Goal: Navigation & Orientation: Understand site structure

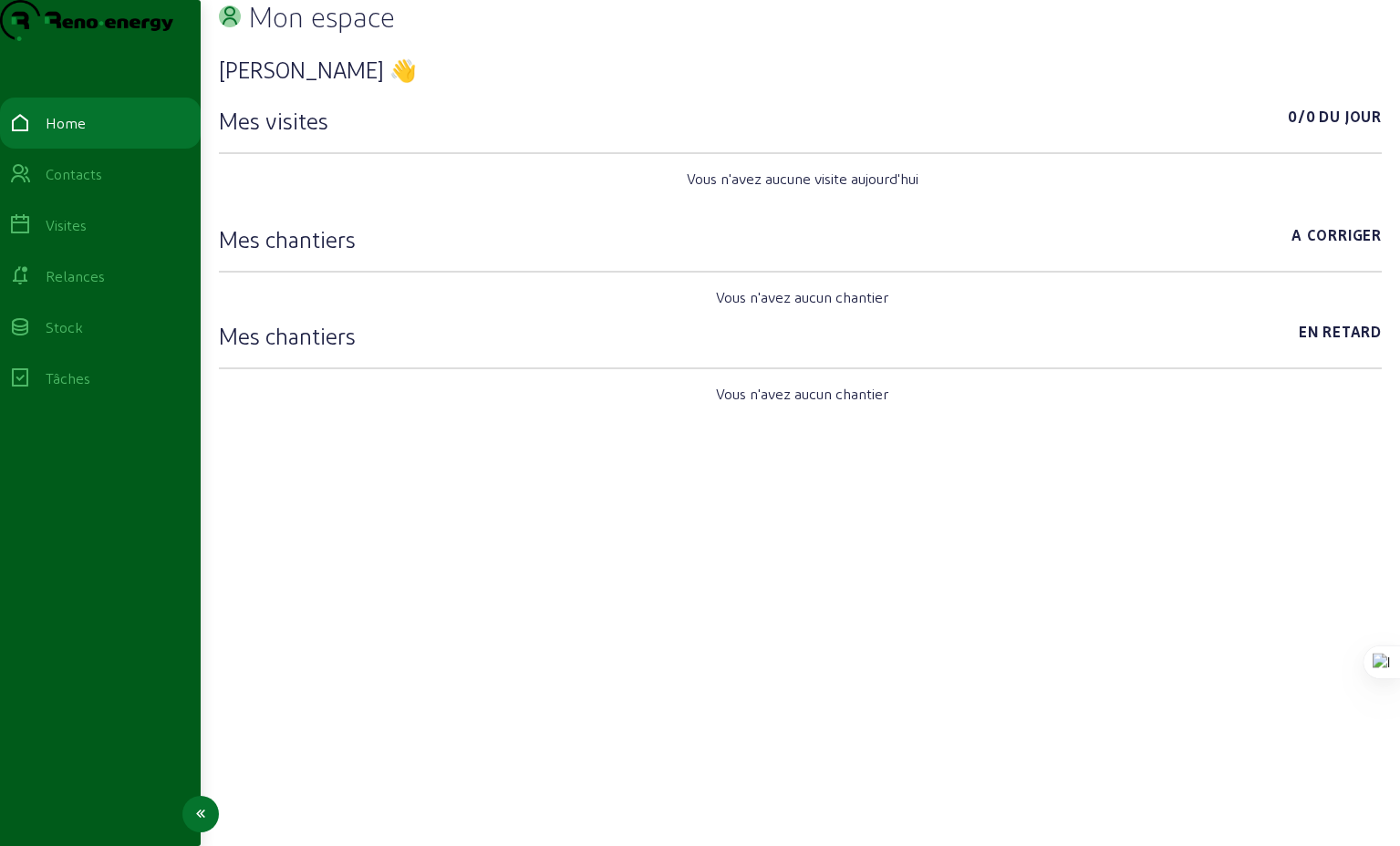
click at [87, 236] on div "Visites" at bounding box center [66, 225] width 41 height 22
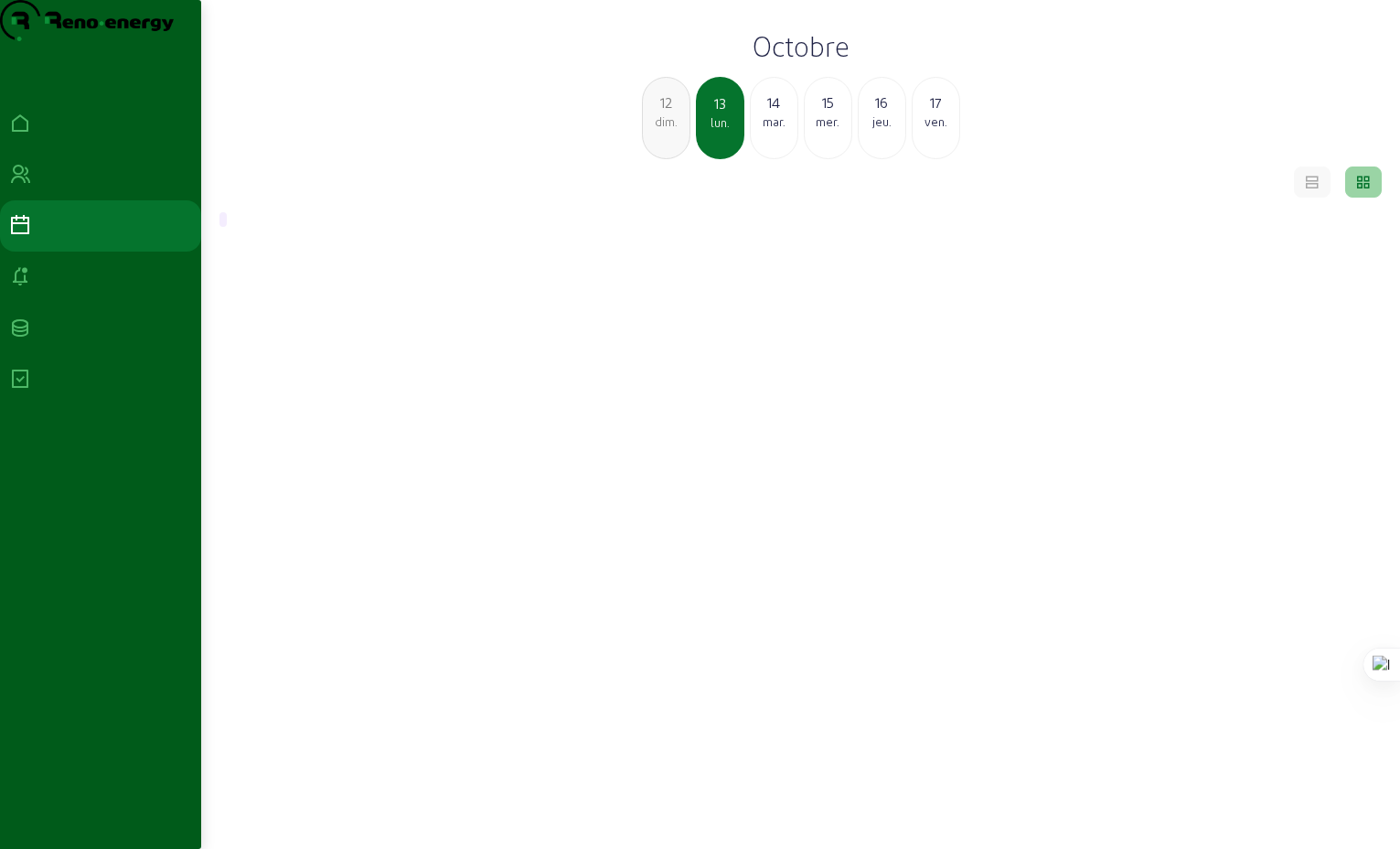
click at [776, 130] on div "[DATE]" at bounding box center [773, 111] width 47 height 39
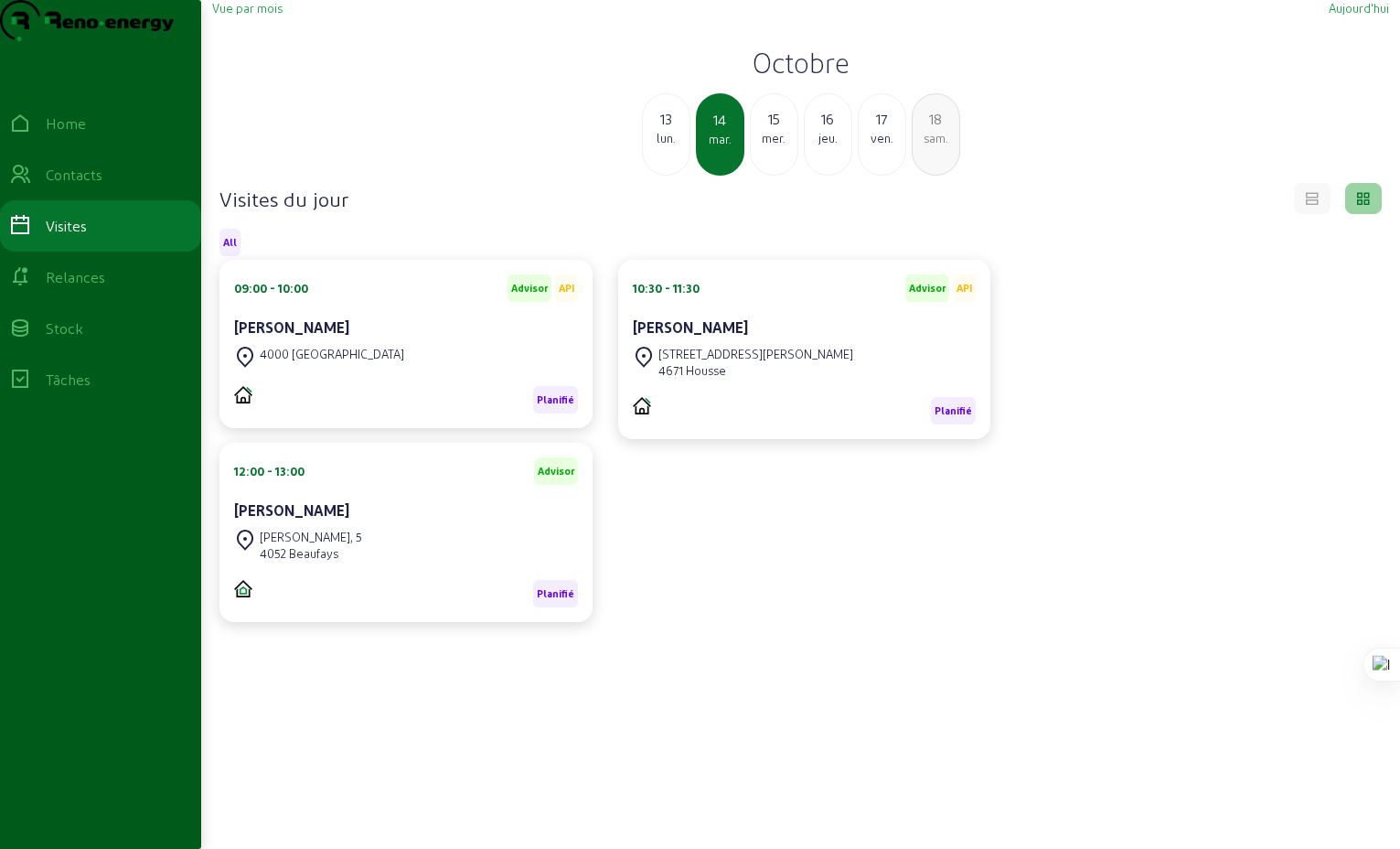
click at [780, 146] on div "mer." at bounding box center [773, 139] width 47 height 17
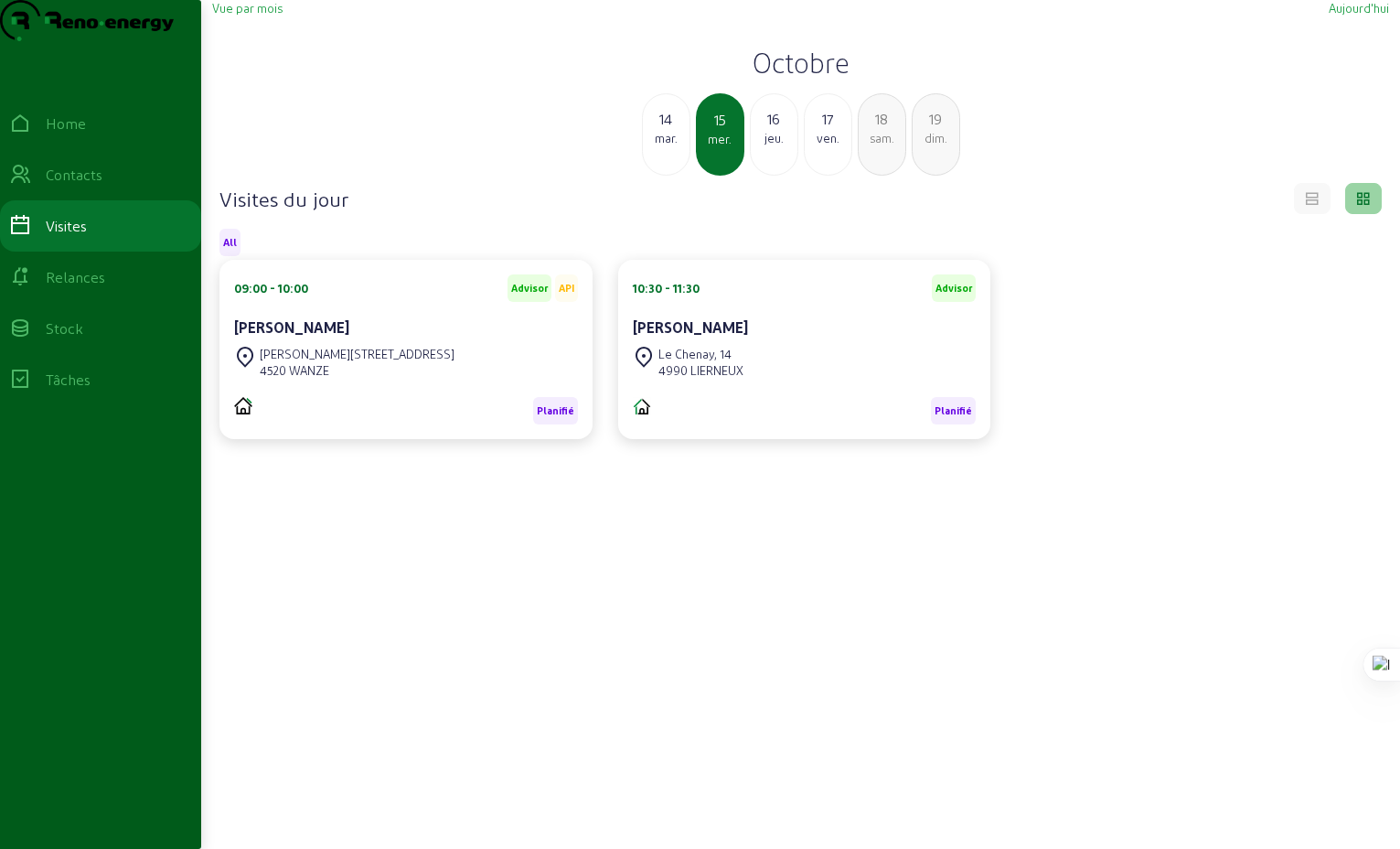
click at [672, 146] on div "mar." at bounding box center [666, 139] width 47 height 17
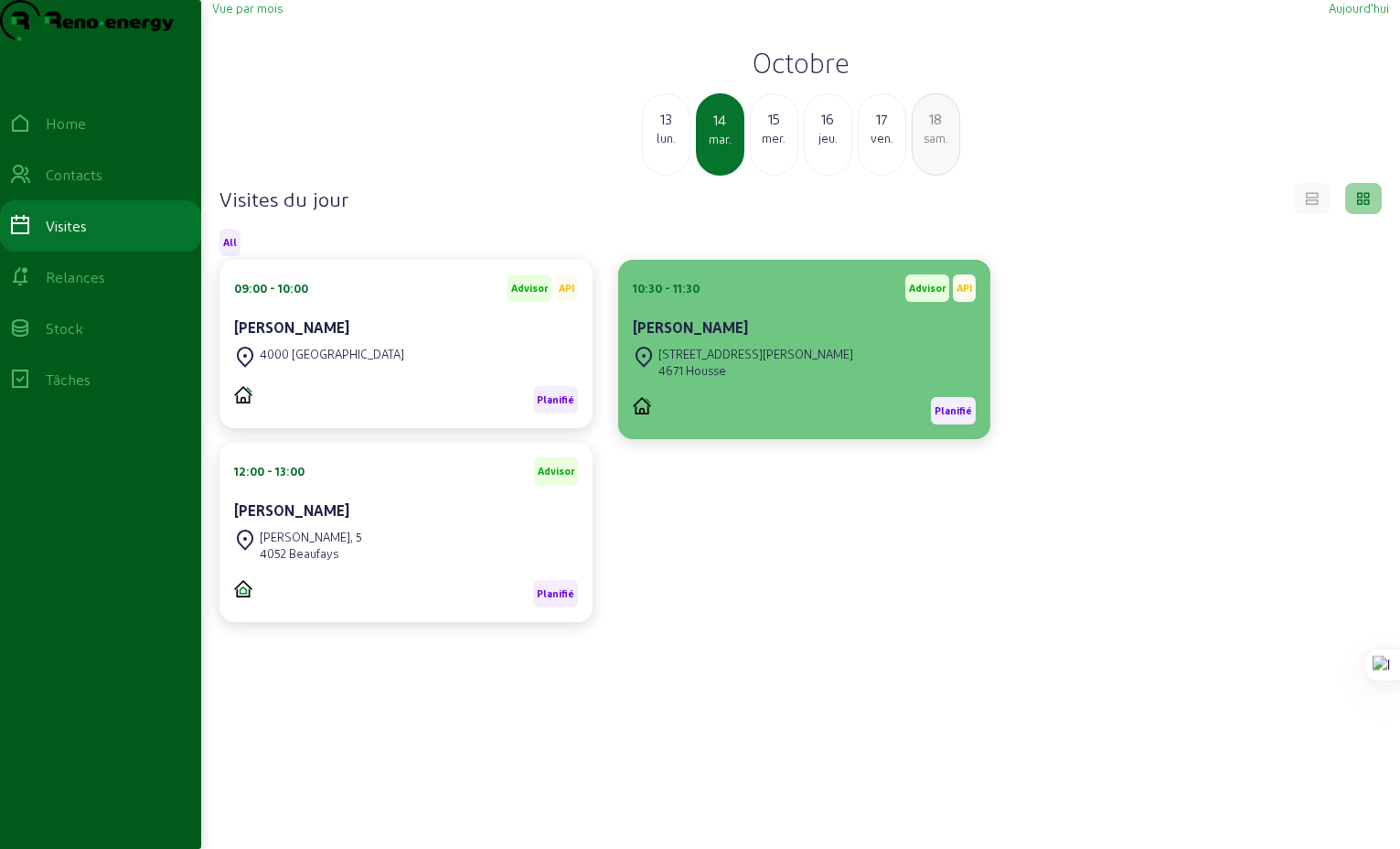
click at [717, 379] on div "4671 Housse" at bounding box center [756, 371] width 194 height 17
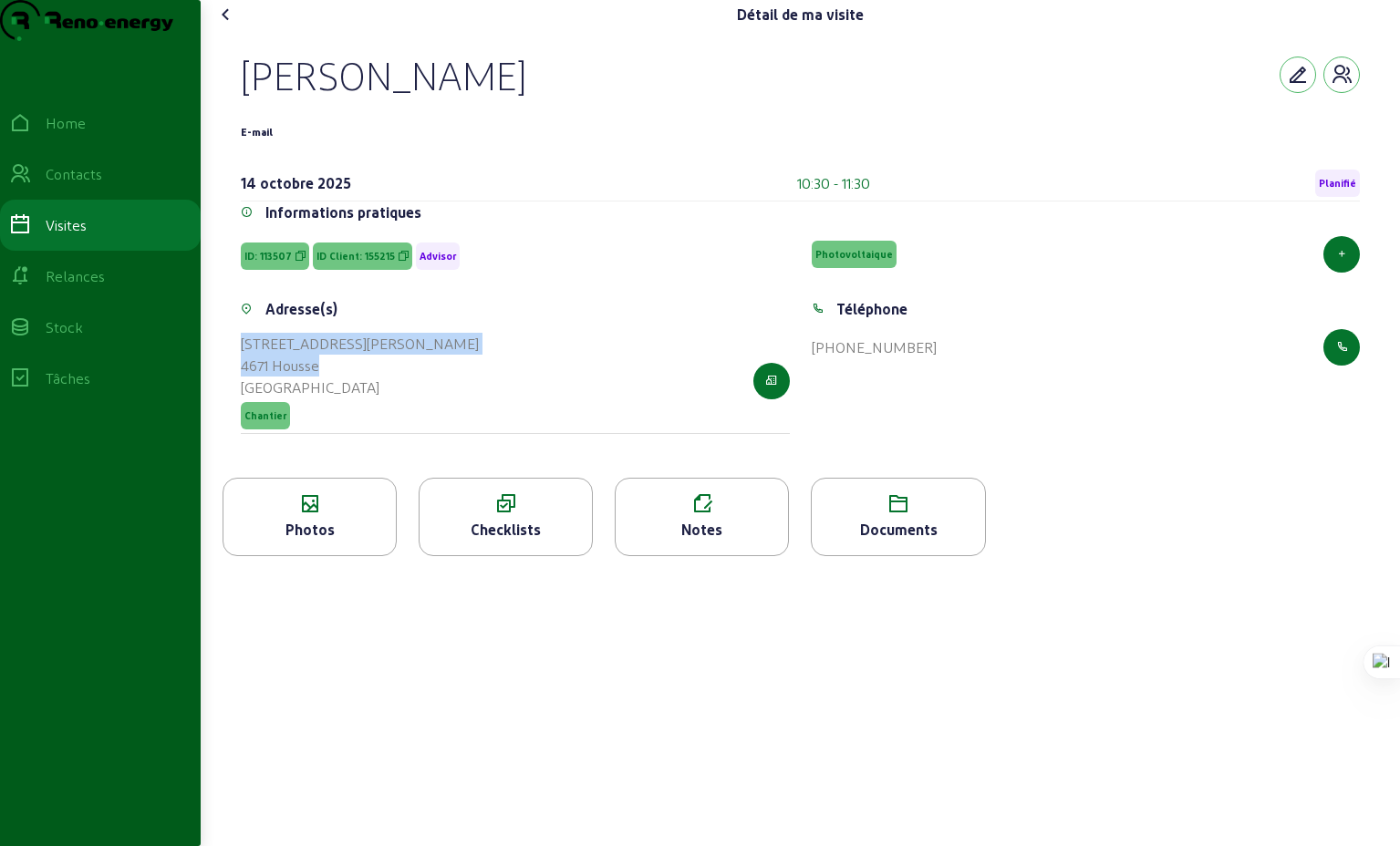
drag, startPoint x: 360, startPoint y: 398, endPoint x: 242, endPoint y: 379, distance: 119.5
click at [242, 379] on div "Adresse(s) [STREET_ADDRESS][PERSON_NAME]" at bounding box center [515, 377] width 571 height 157
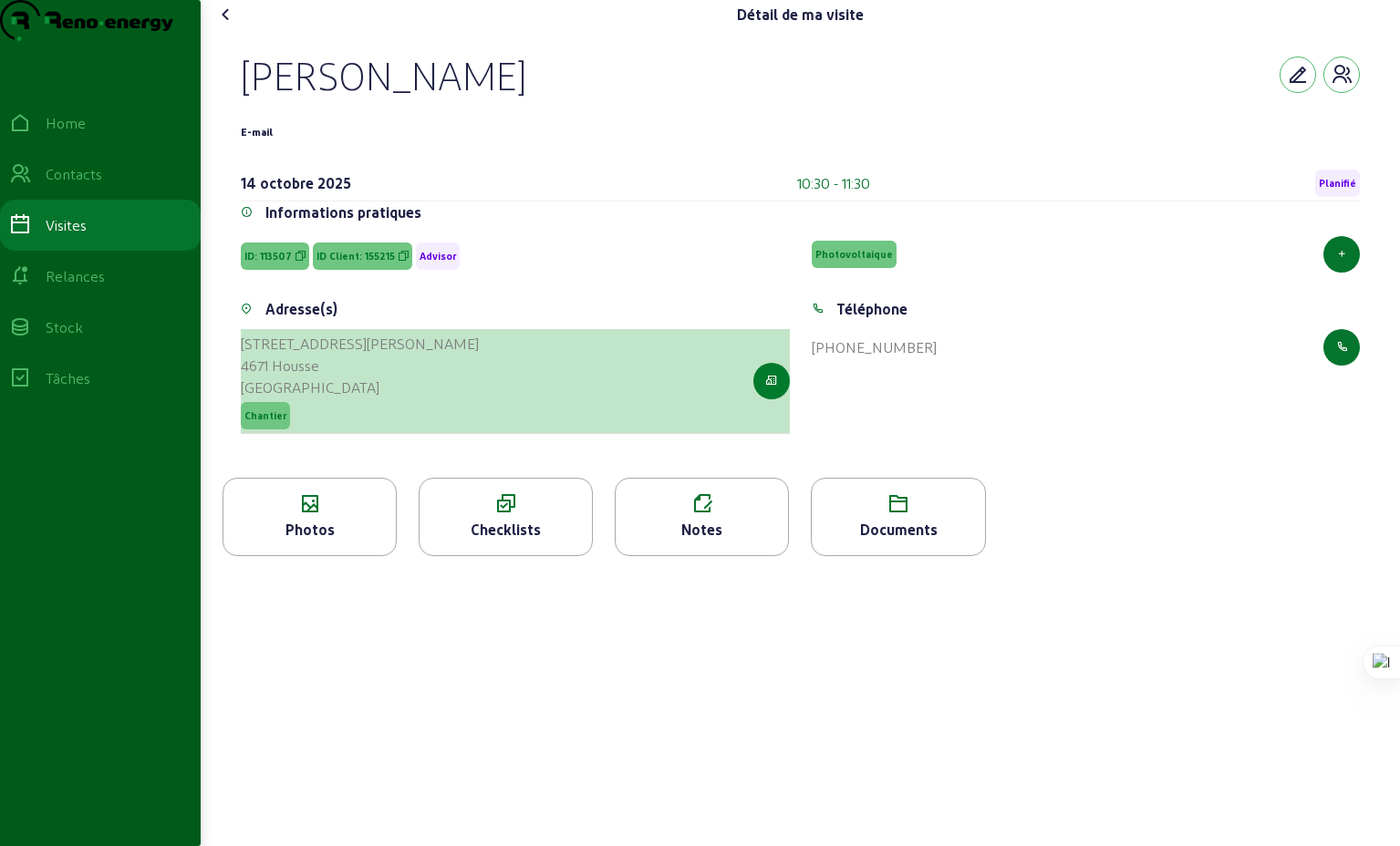
click at [763, 400] on button "button" at bounding box center [771, 381] width 37 height 37
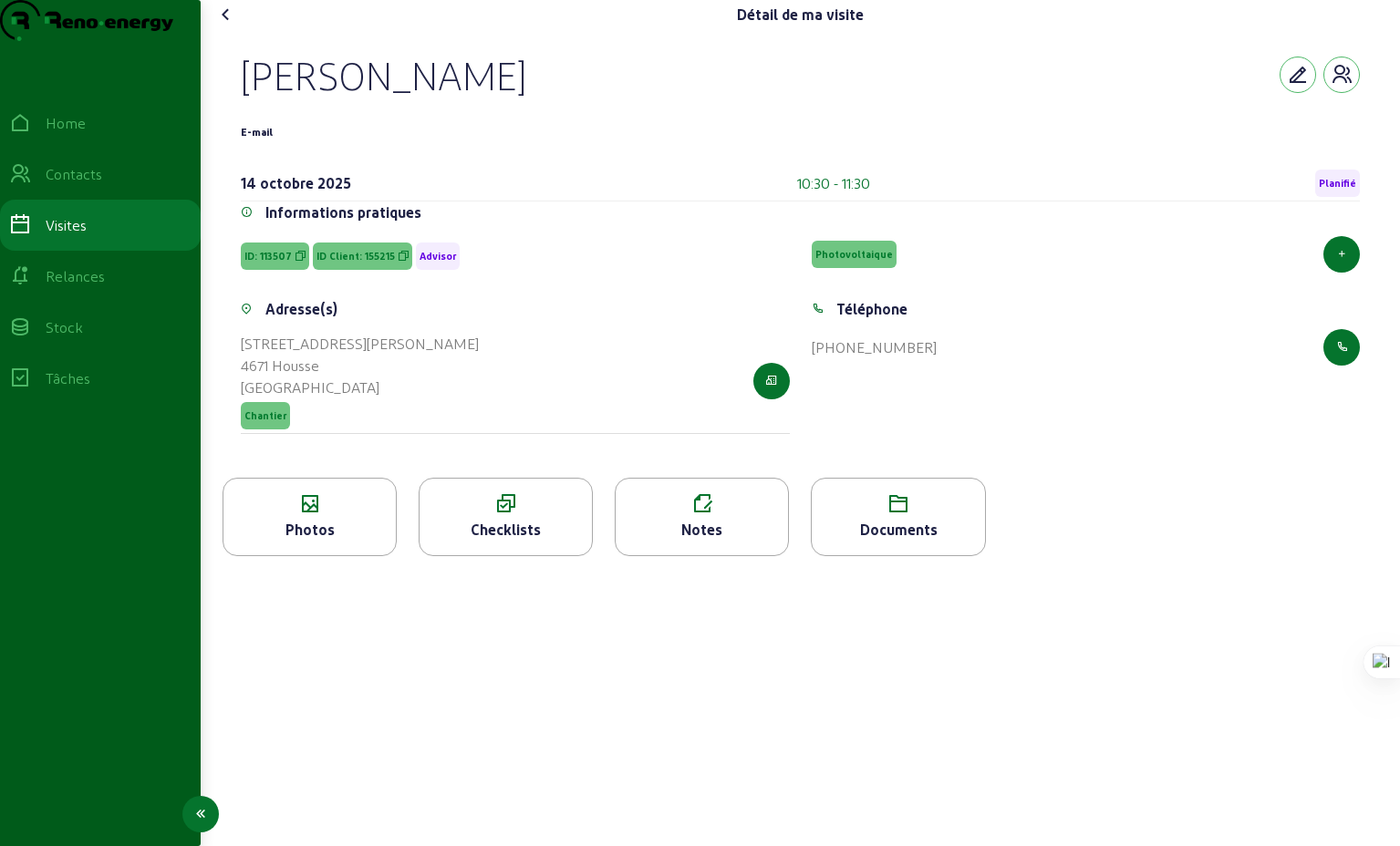
click at [86, 134] on div "Home" at bounding box center [66, 123] width 40 height 22
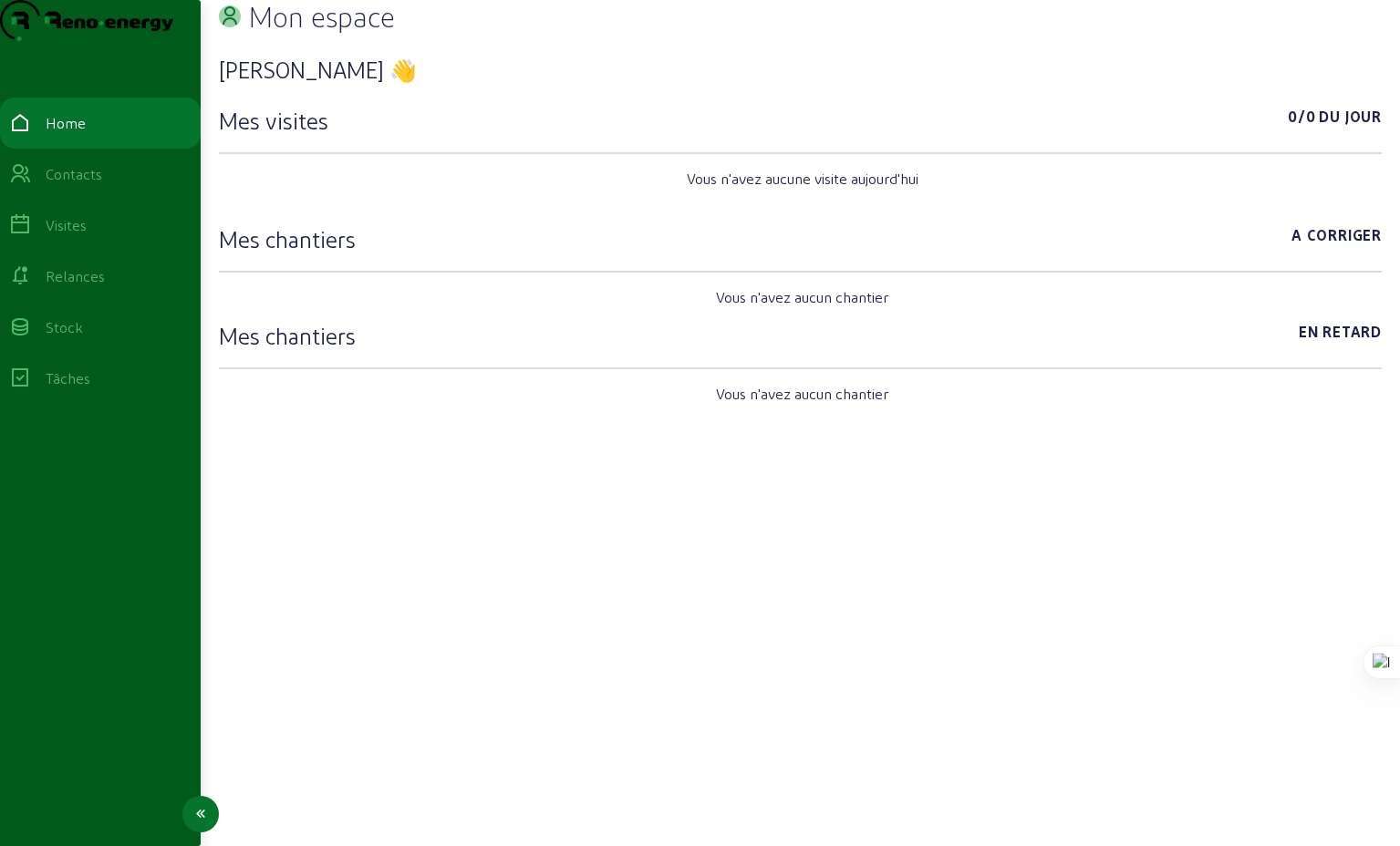
click at [91, 185] on div "Contacts" at bounding box center [74, 174] width 57 height 22
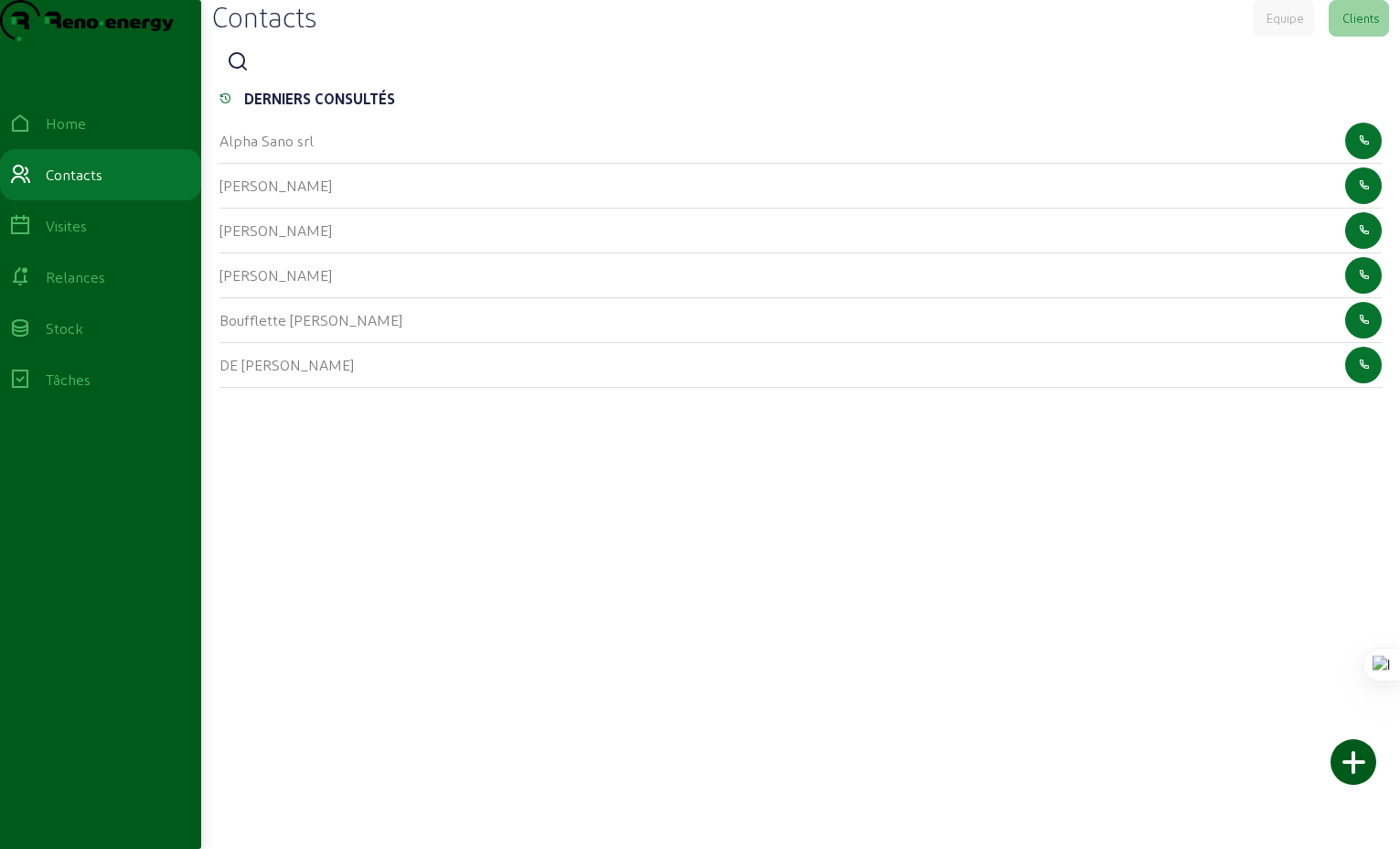
click at [1272, 27] on div "Equipe" at bounding box center [1284, 18] width 38 height 17
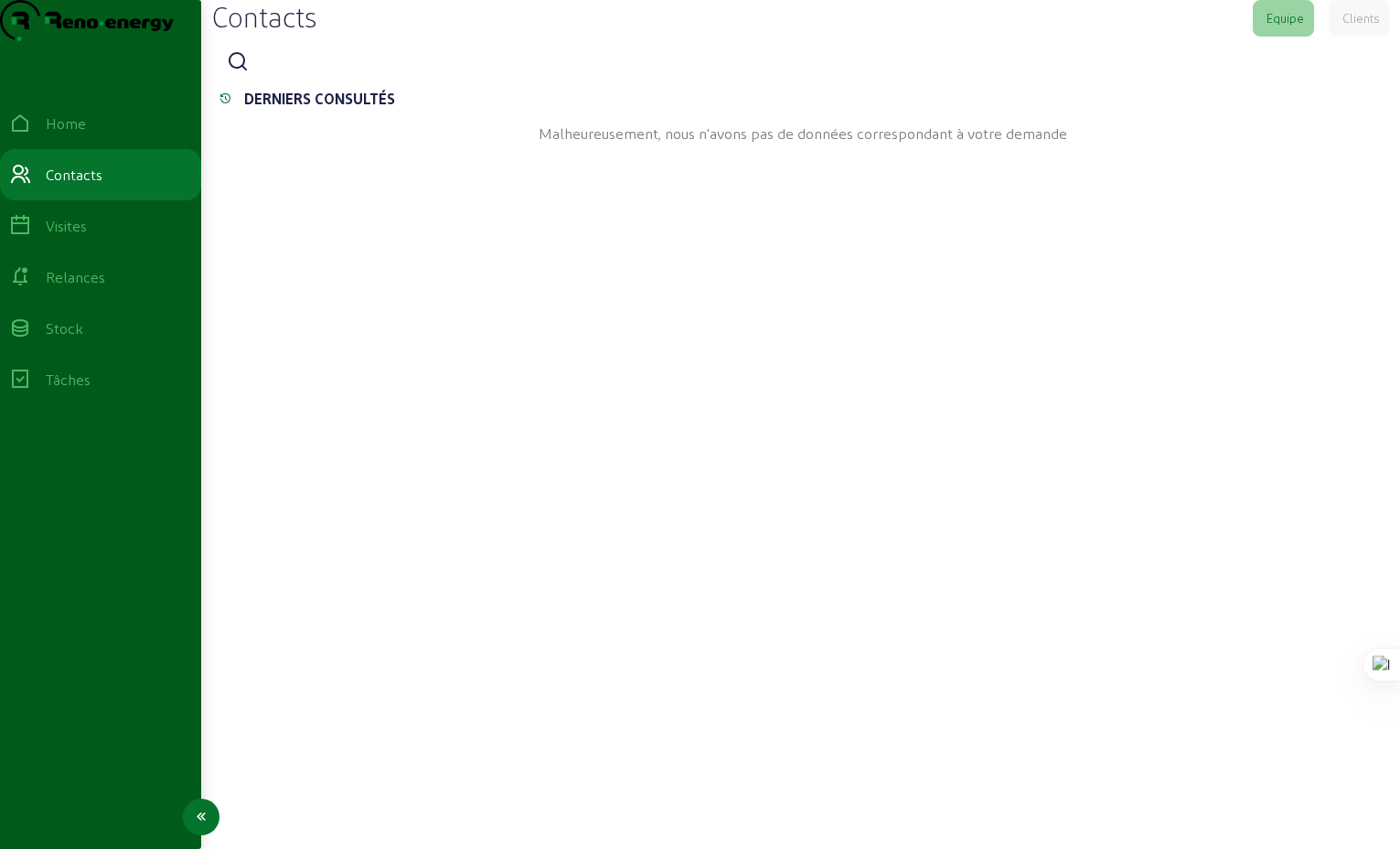
click at [79, 340] on div "Stock" at bounding box center [64, 329] width 38 height 22
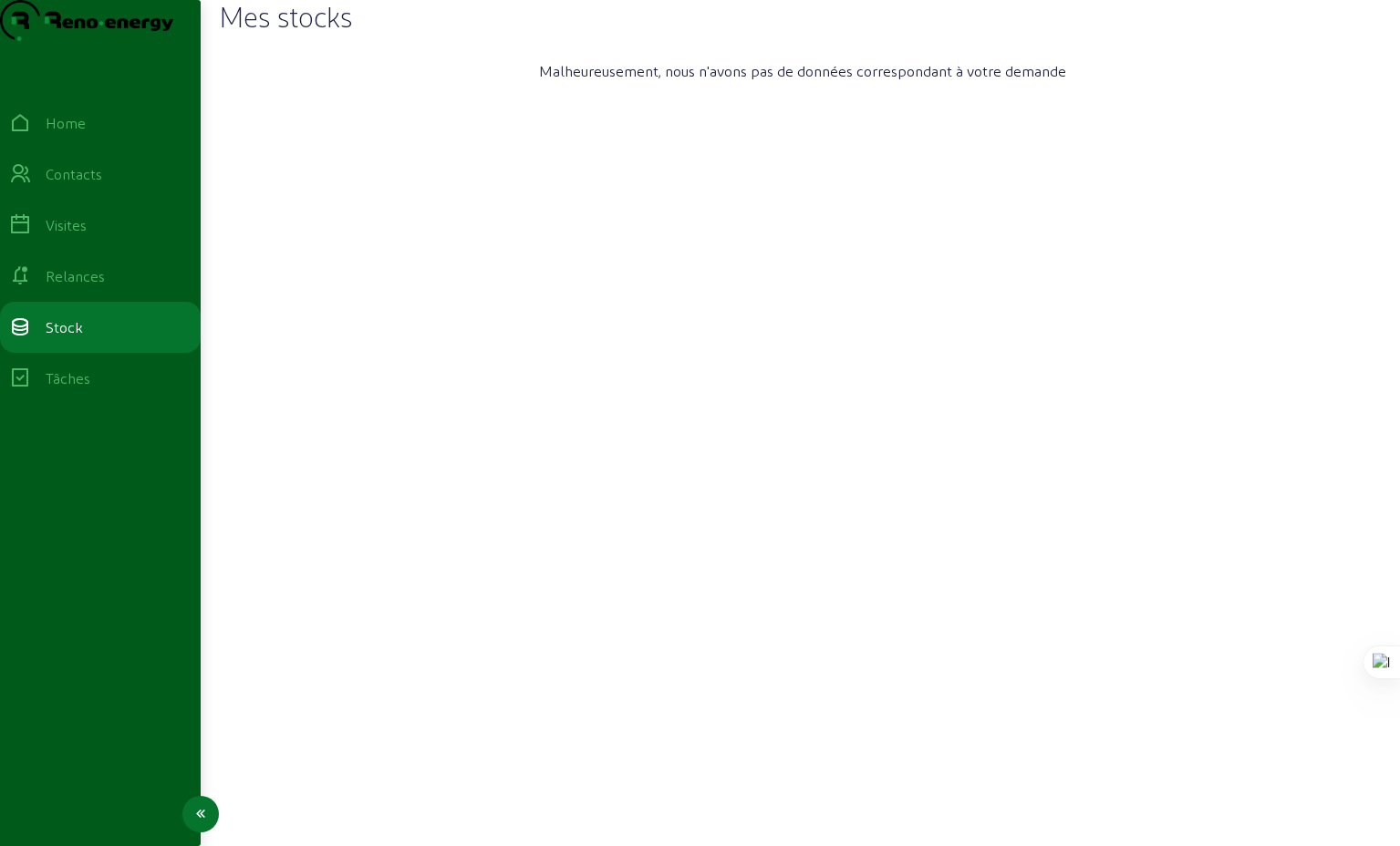
click at [88, 390] on div "Tâches" at bounding box center [68, 379] width 45 height 22
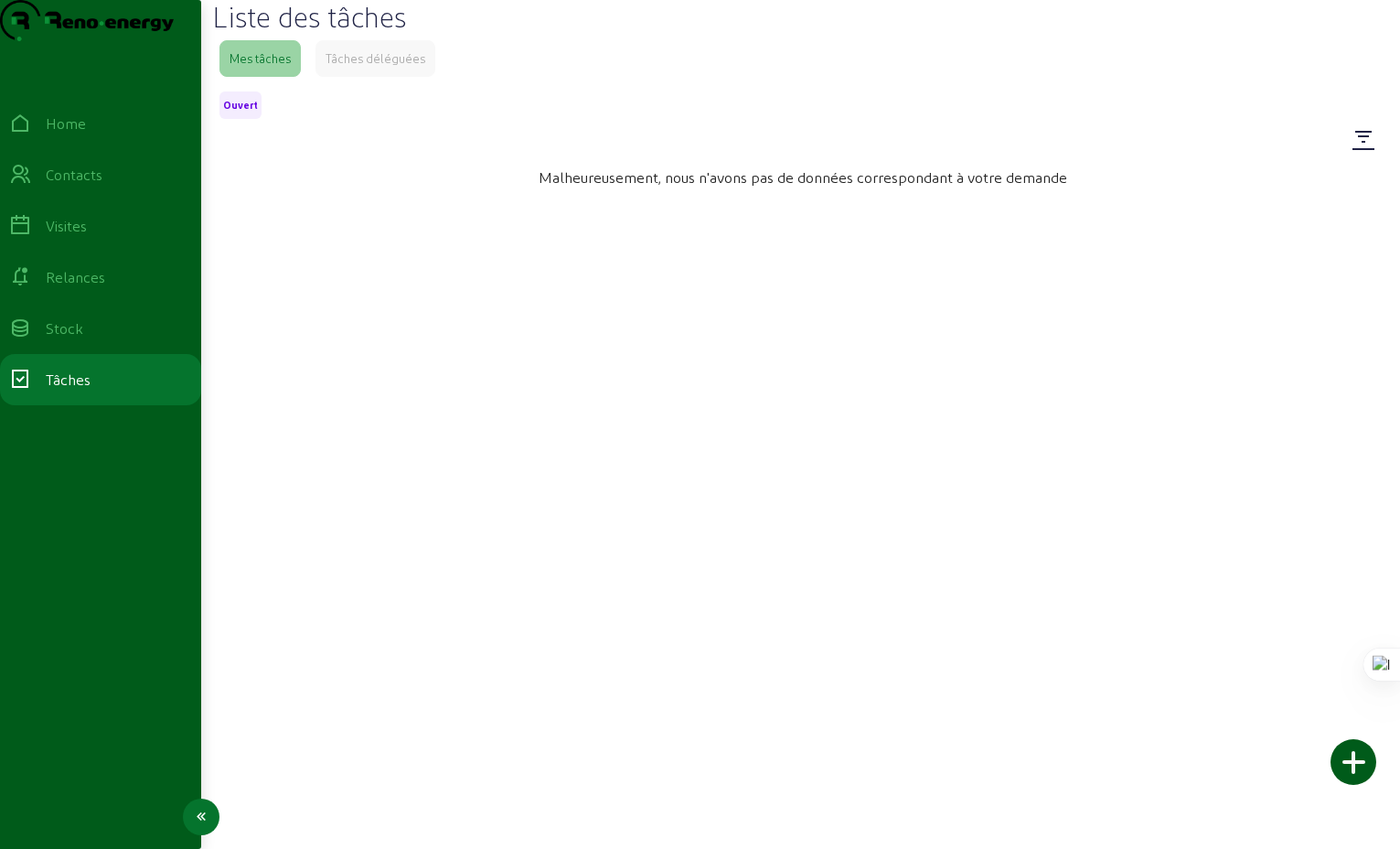
click at [81, 288] on div "Relances" at bounding box center [75, 277] width 60 height 22
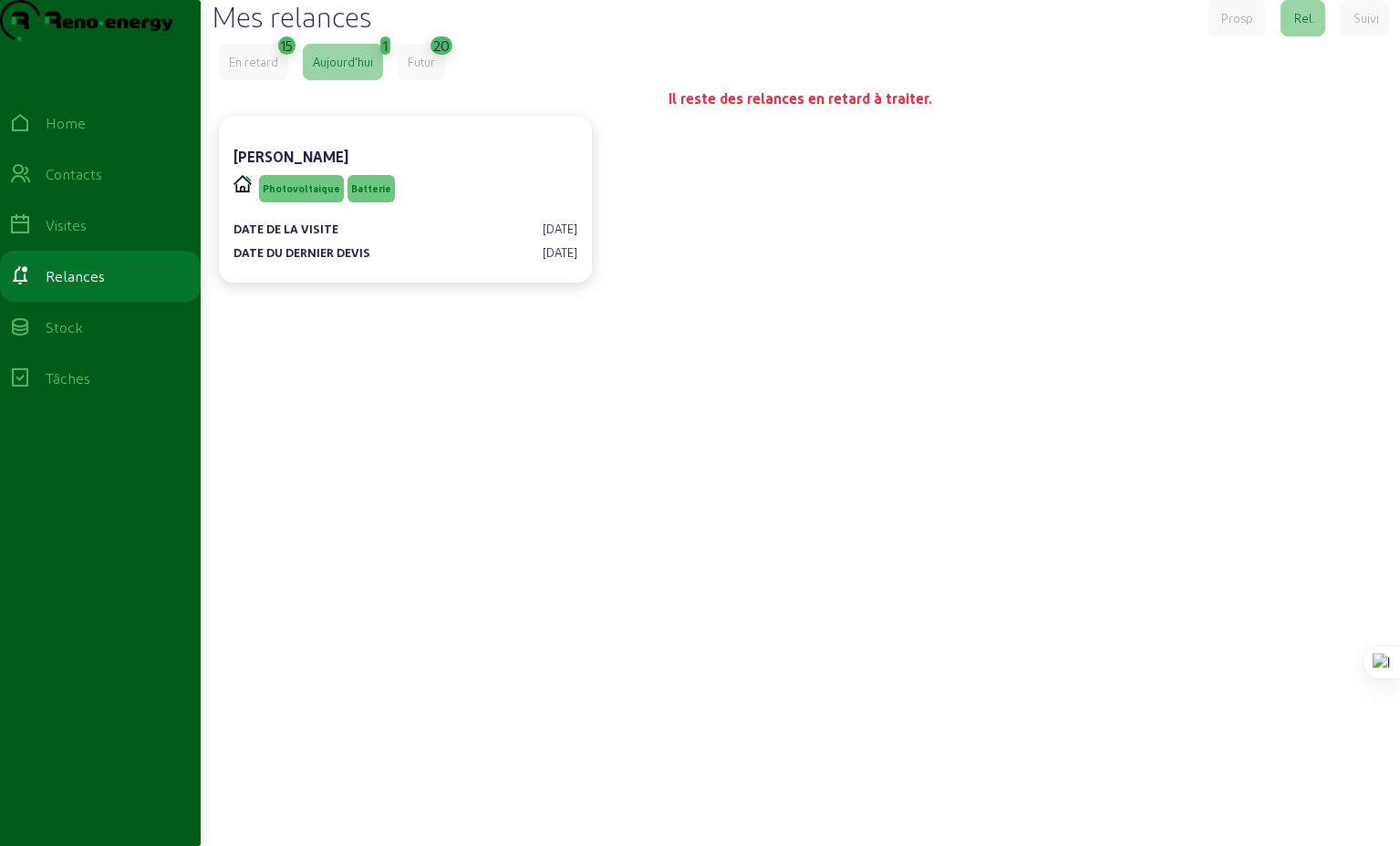
click at [1242, 27] on div "Prosp." at bounding box center [1239, 18] width 35 height 16
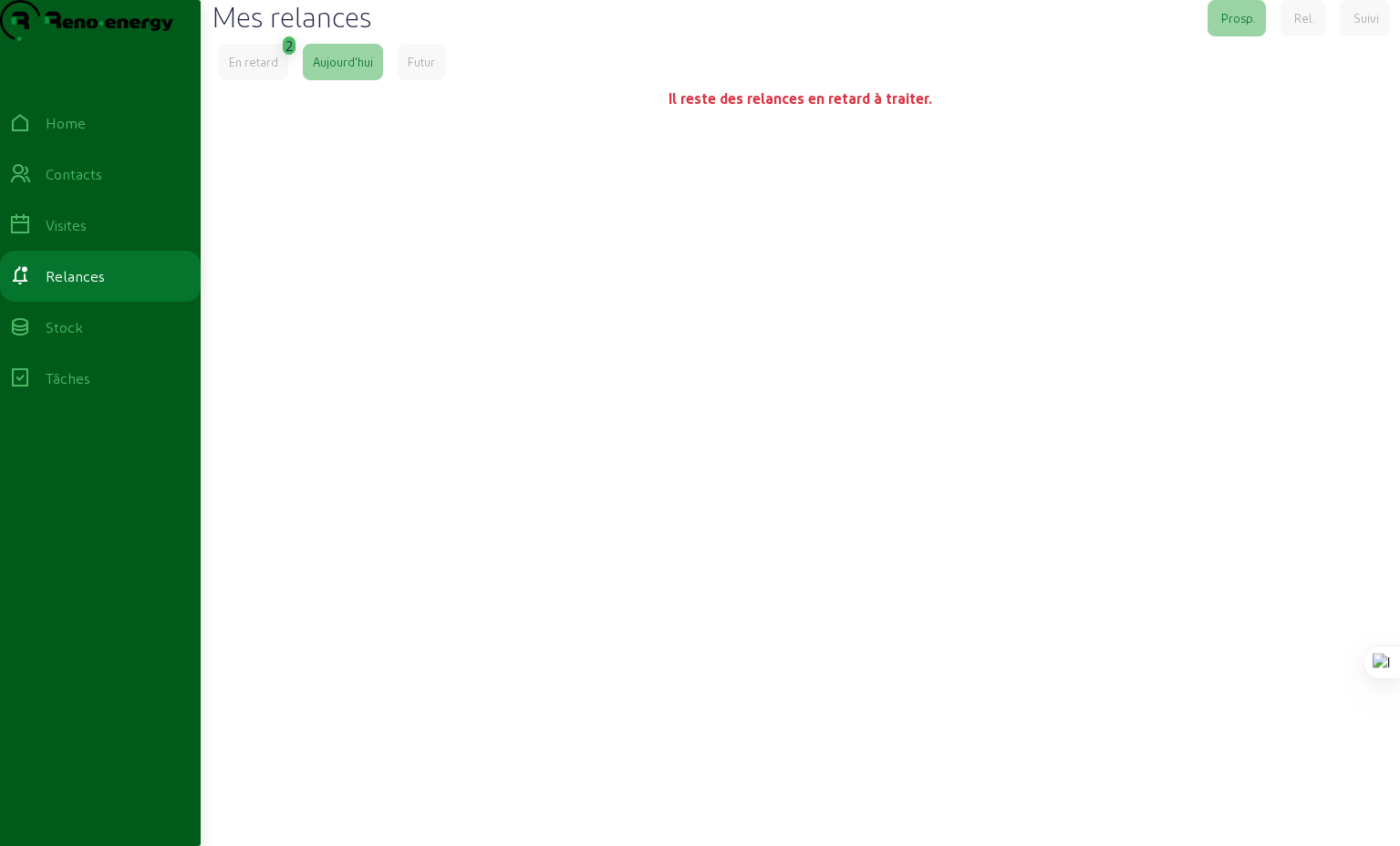
click at [265, 70] on div "En retard" at bounding box center [253, 62] width 49 height 16
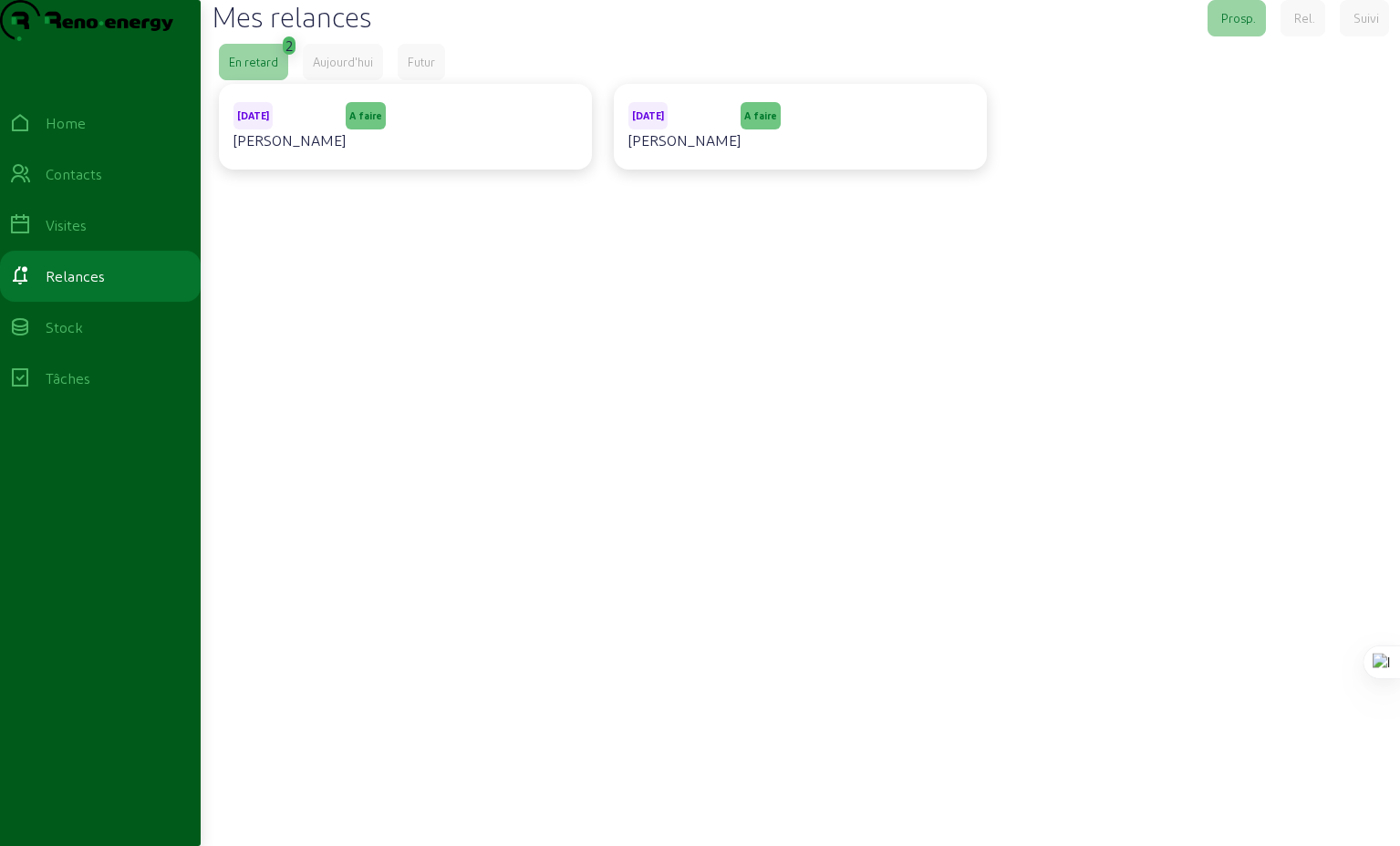
click at [1300, 27] on div "Rel." at bounding box center [1304, 18] width 21 height 16
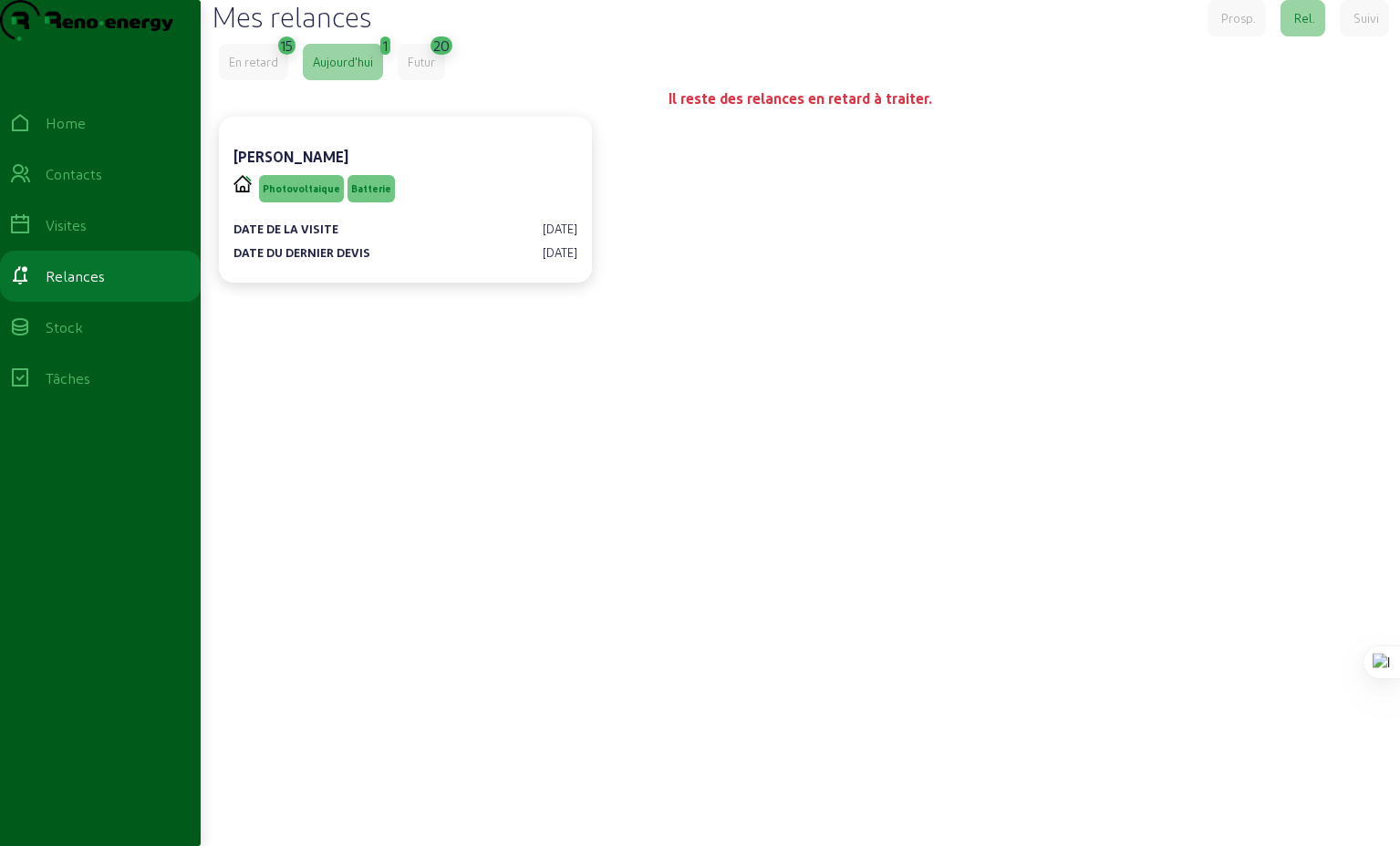
click at [1362, 27] on div "Suivi" at bounding box center [1366, 18] width 26 height 16
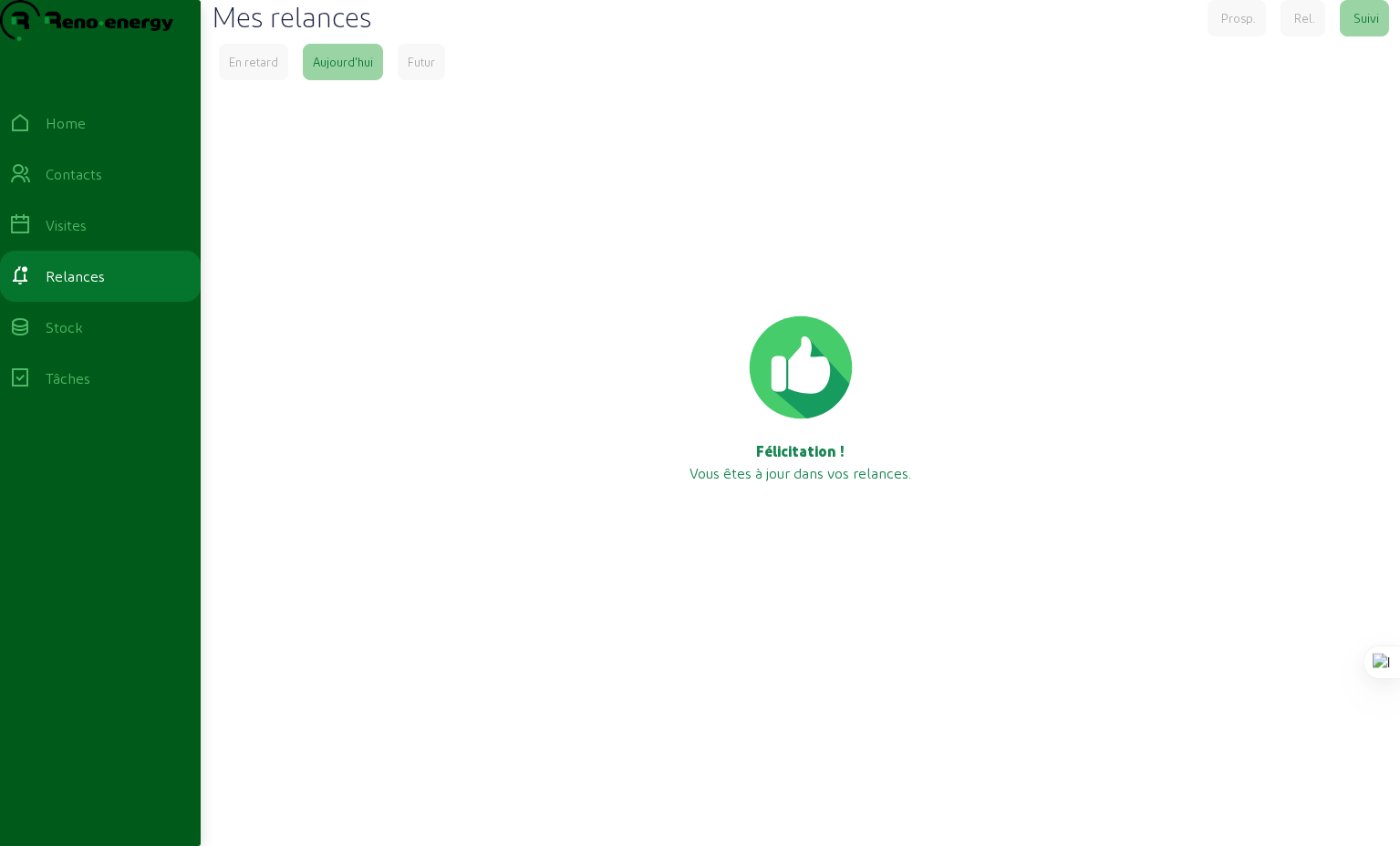
click at [1223, 27] on div "Prosp." at bounding box center [1239, 18] width 35 height 16
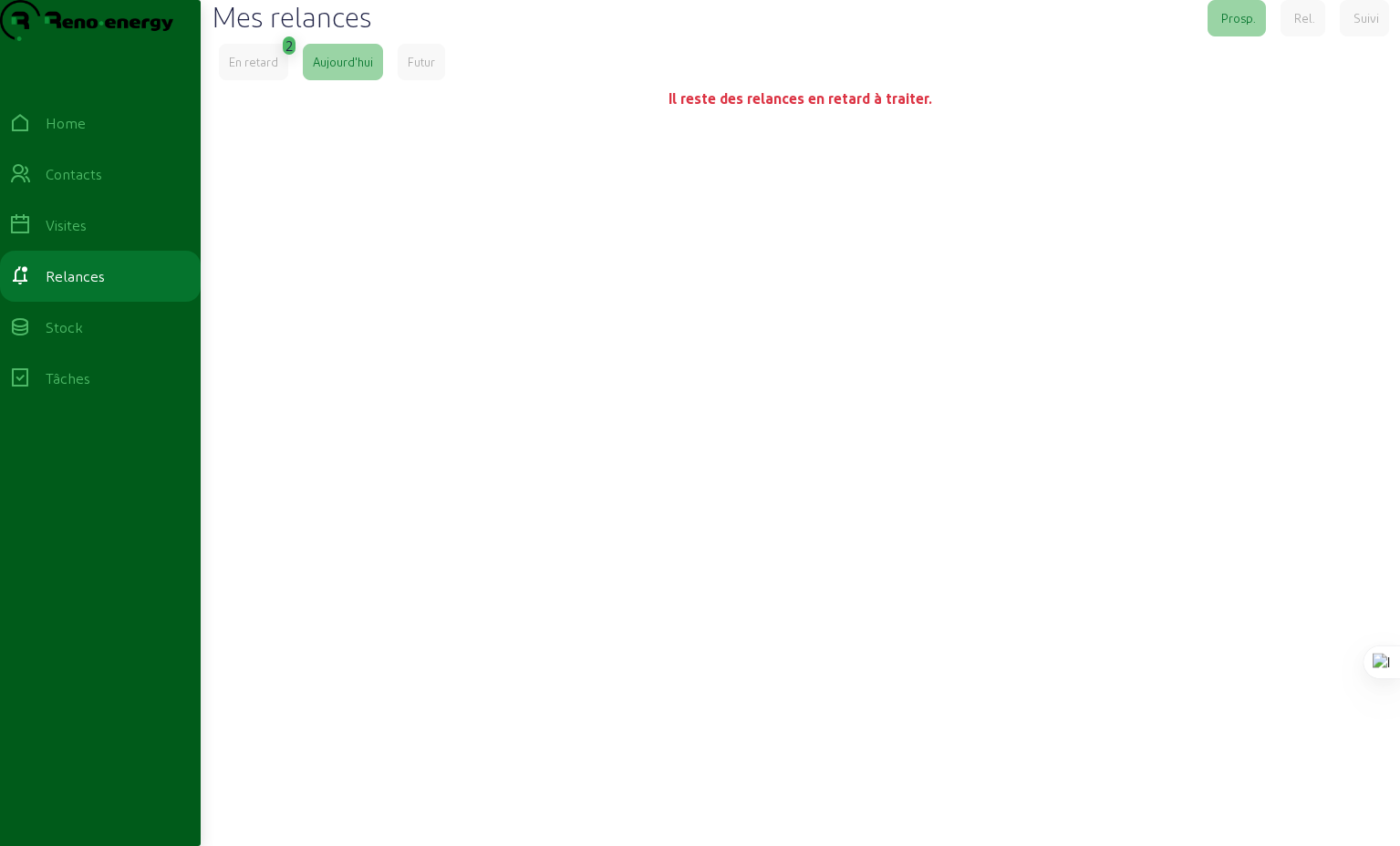
click at [1303, 27] on div "Rel." at bounding box center [1304, 18] width 21 height 16
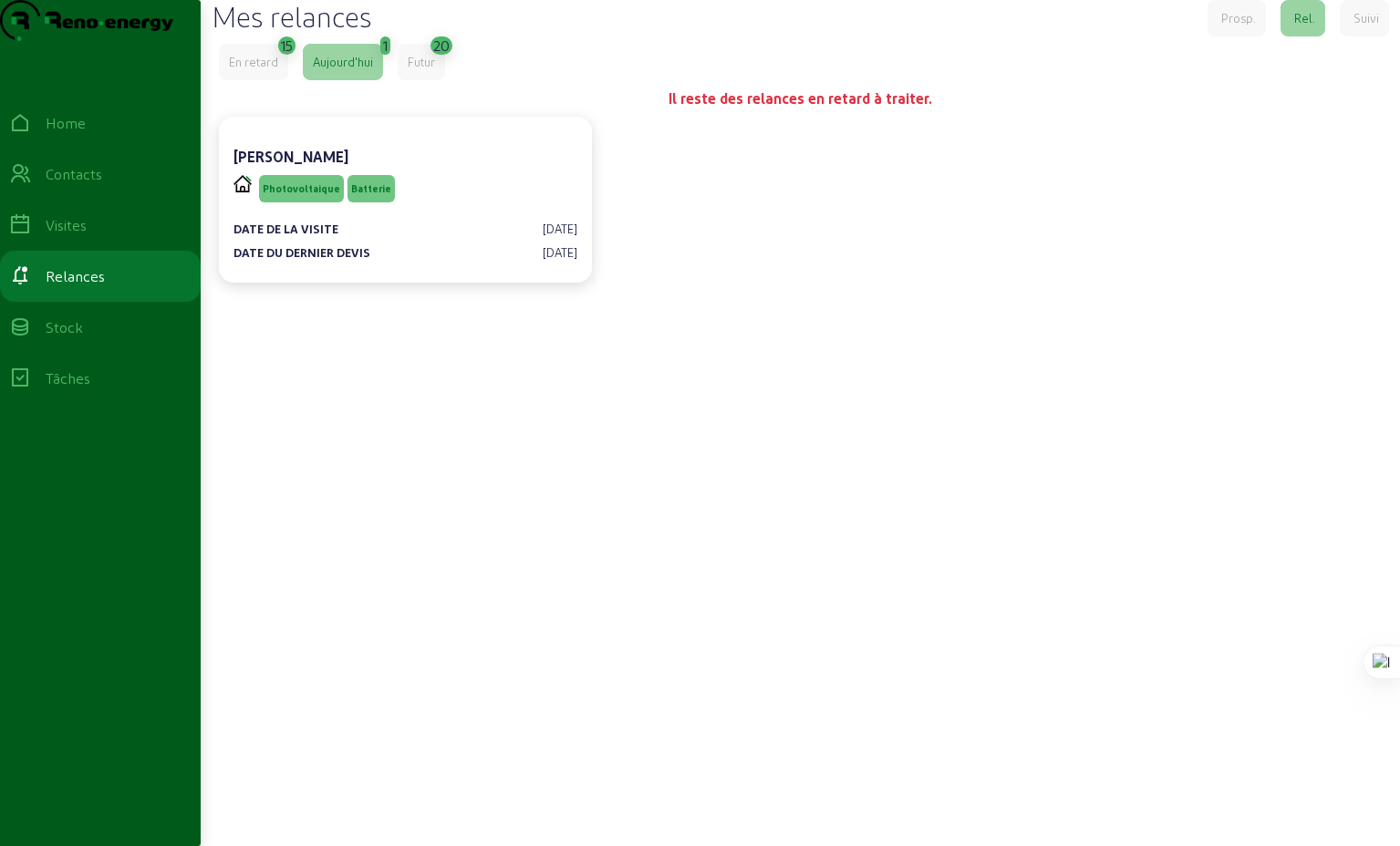
click at [1236, 27] on div "Prosp." at bounding box center [1239, 18] width 35 height 16
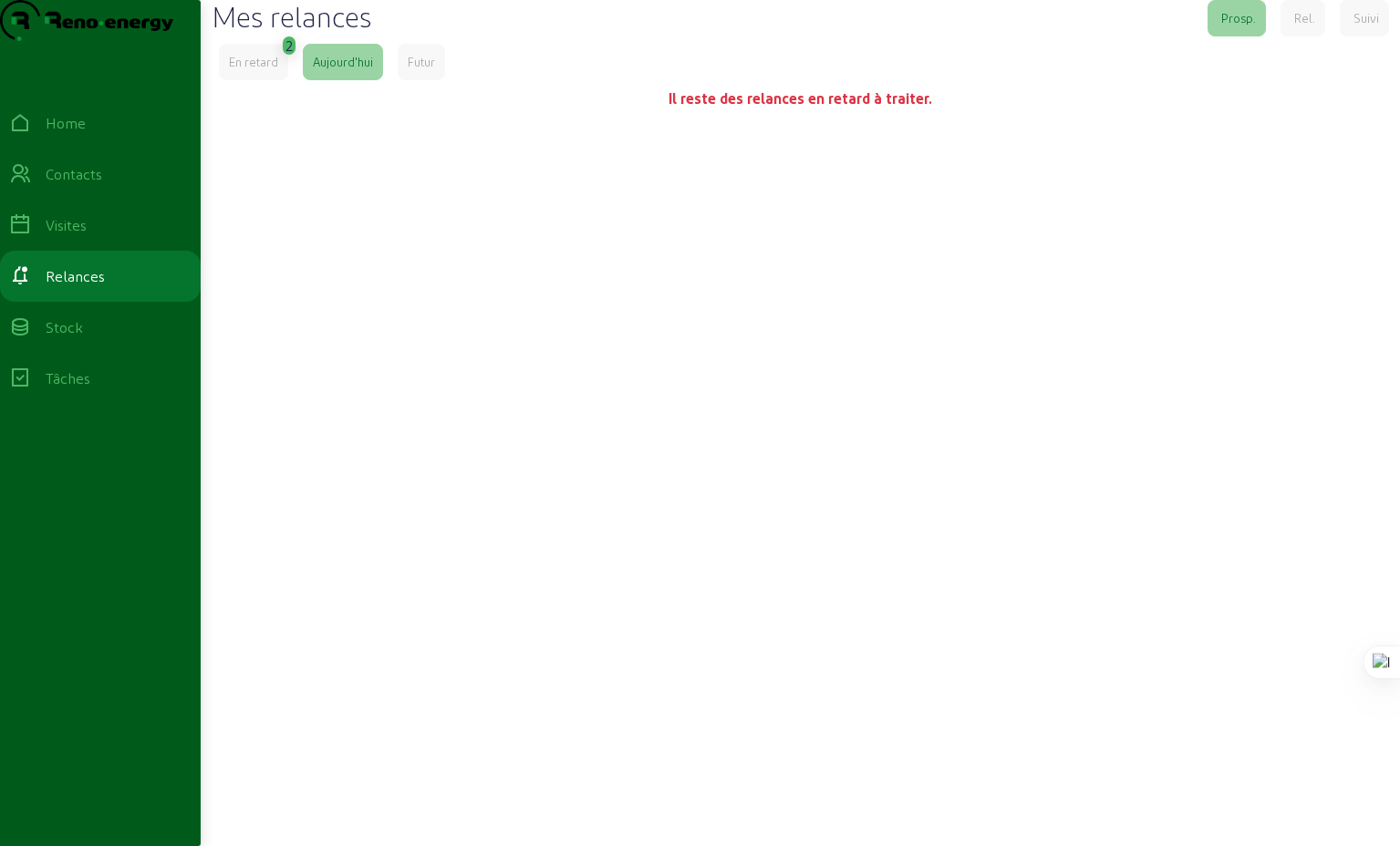
click at [1298, 27] on div "Rel." at bounding box center [1304, 18] width 21 height 16
